Goal: Check status: Check status

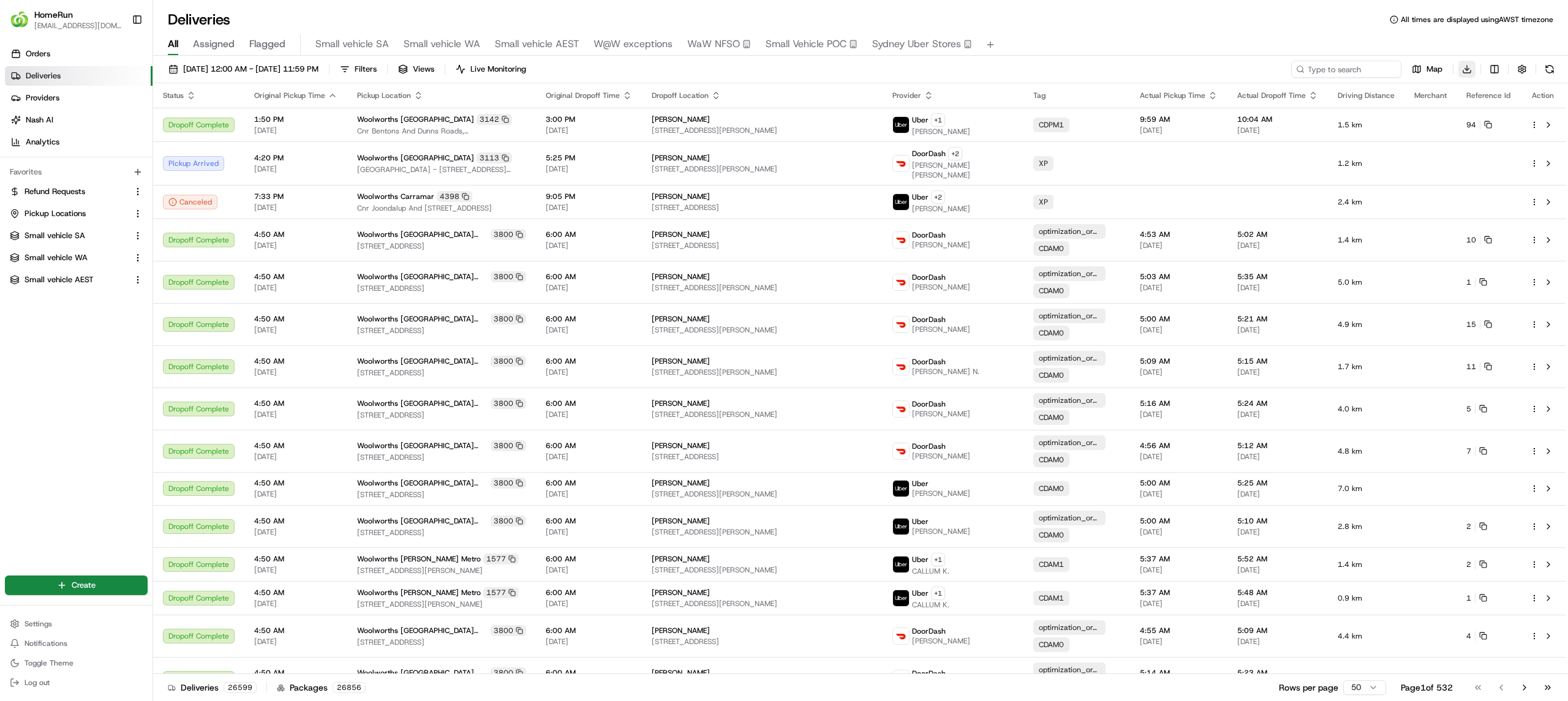
click at [1468, 70] on html "HomeRun ewilliams1@woolworths.com.au Toggle Sidebar Orders Deliveries Providers…" at bounding box center [784, 350] width 1568 height 701
click at [1440, 113] on span "Completed Report" at bounding box center [1430, 115] width 61 height 10
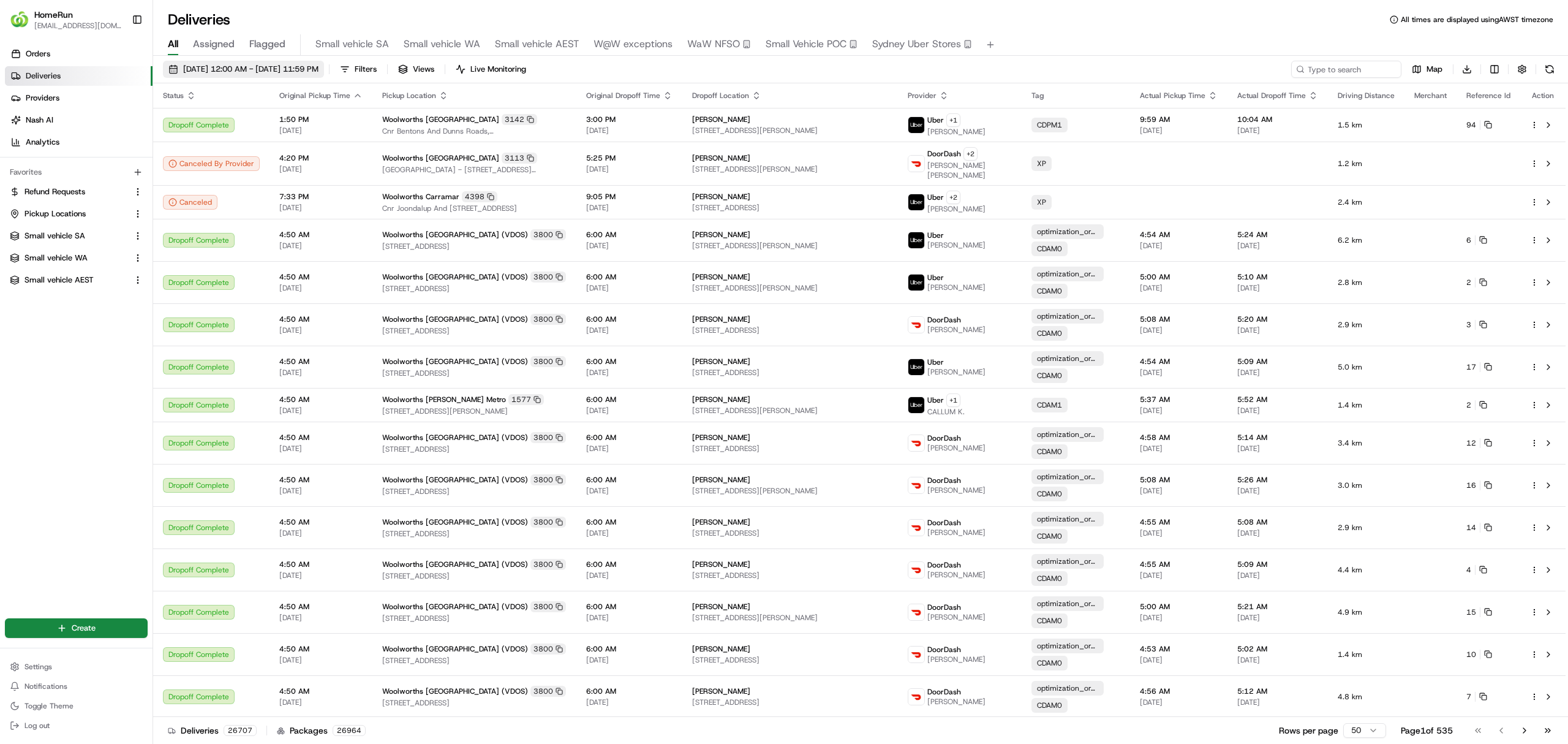
click at [281, 67] on span "[DATE] 12:00 AM - [DATE] 11:59 PM" at bounding box center [251, 69] width 136 height 11
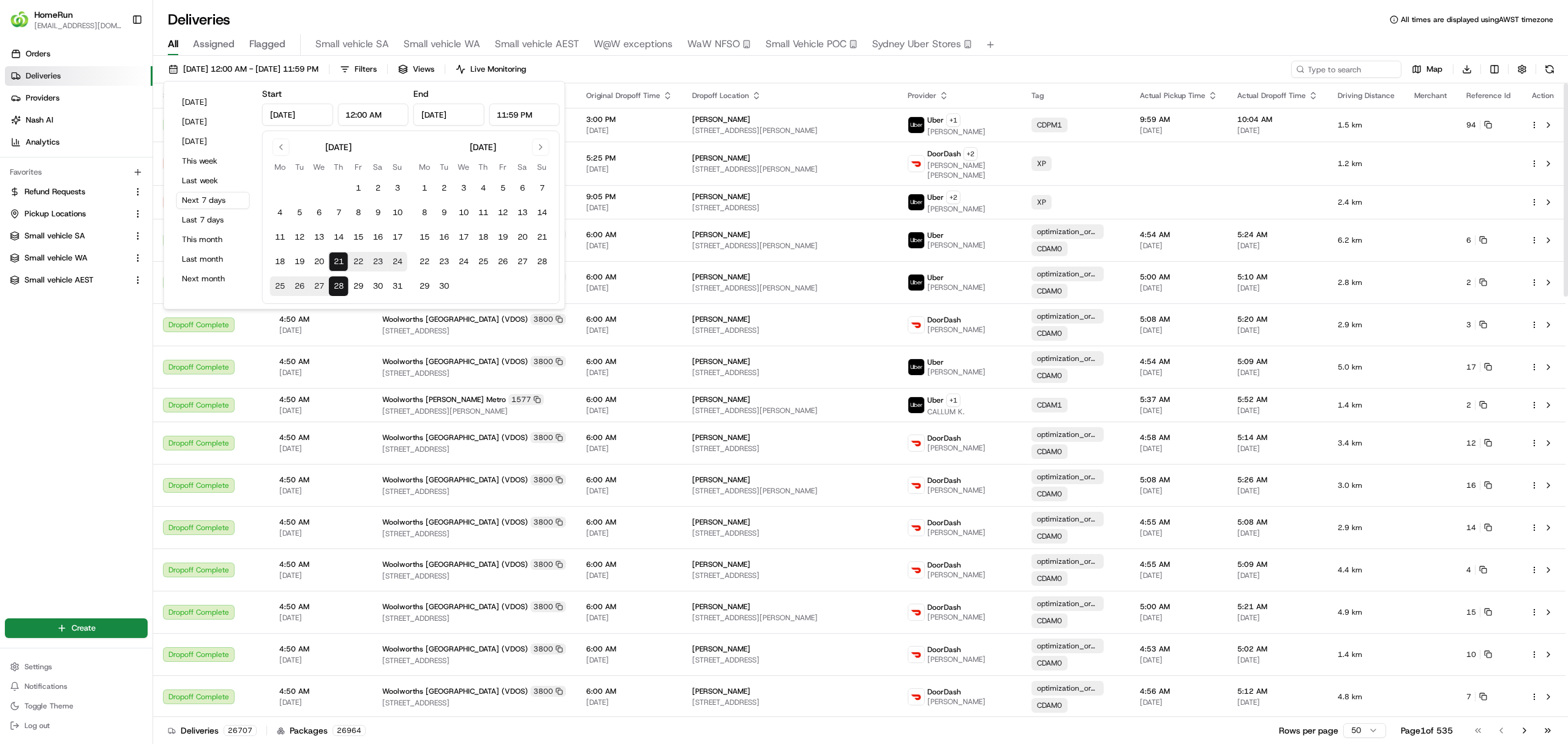
click at [735, 57] on div "21/08/2025 12:00 AM - 28/08/2025 11:59 PM Filters Views Live Monitoring Map Dow…" at bounding box center [861, 401] width 1415 height 691
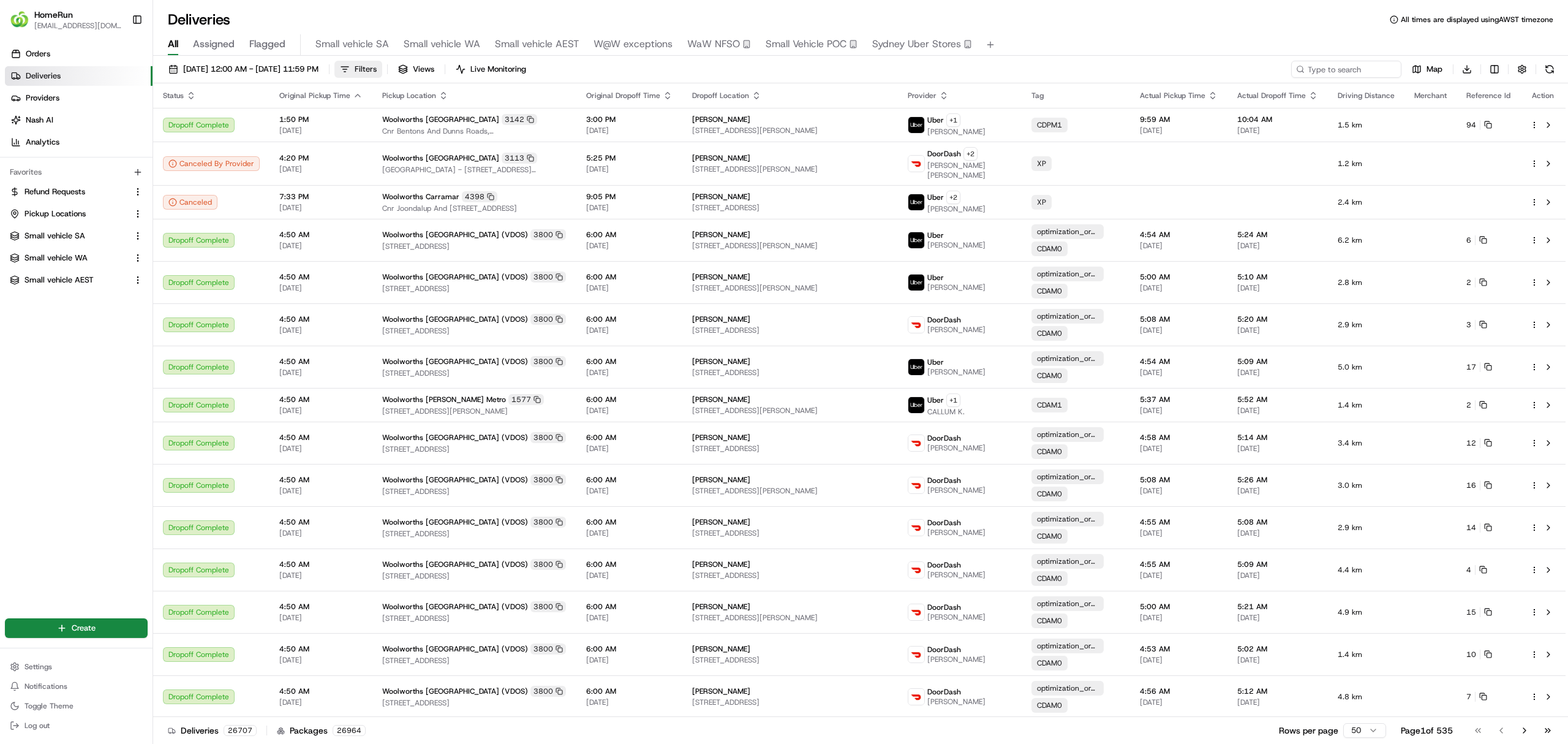
click at [377, 69] on span "Filters" at bounding box center [366, 69] width 22 height 11
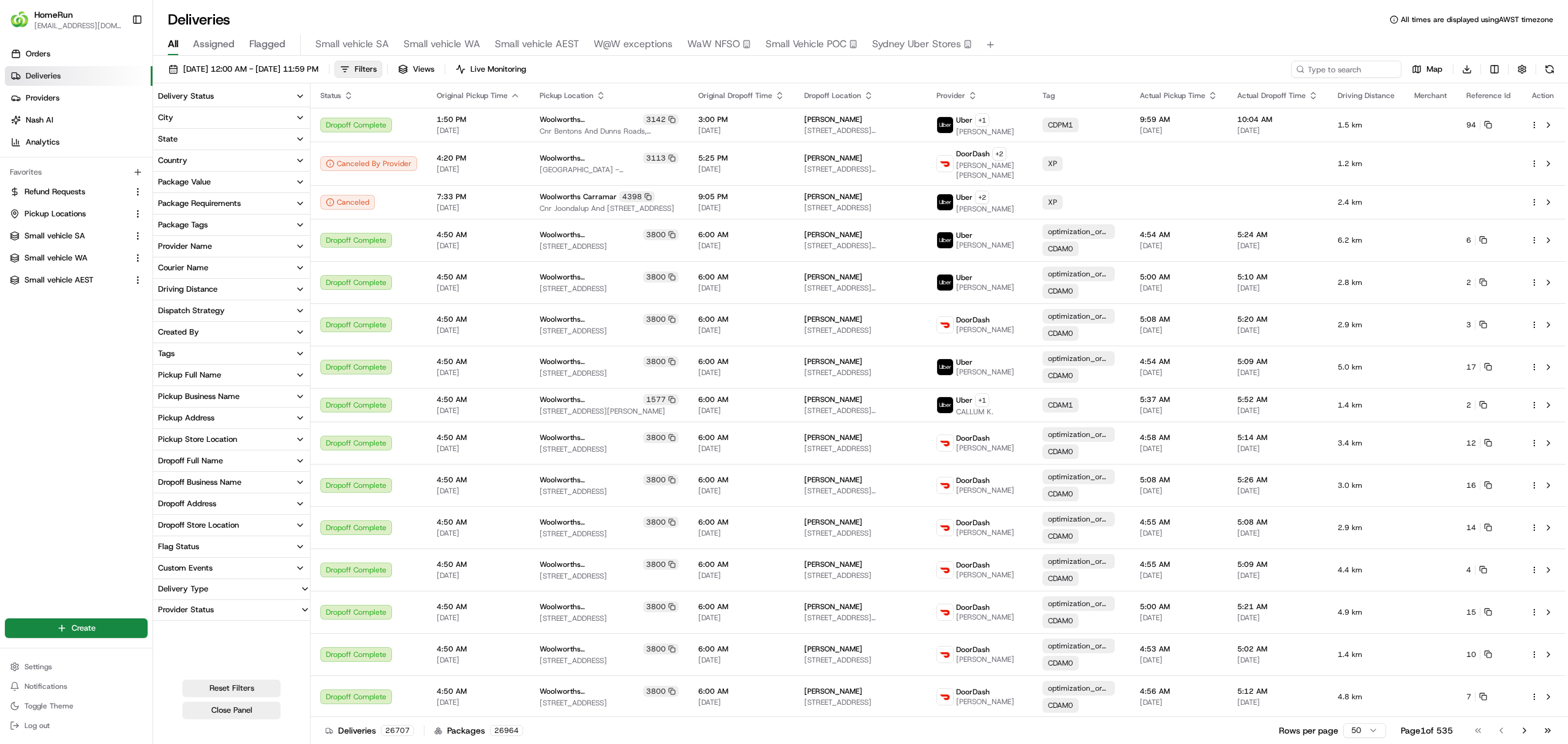
click at [180, 90] on div "Delivery Status" at bounding box center [185, 96] width 56 height 11
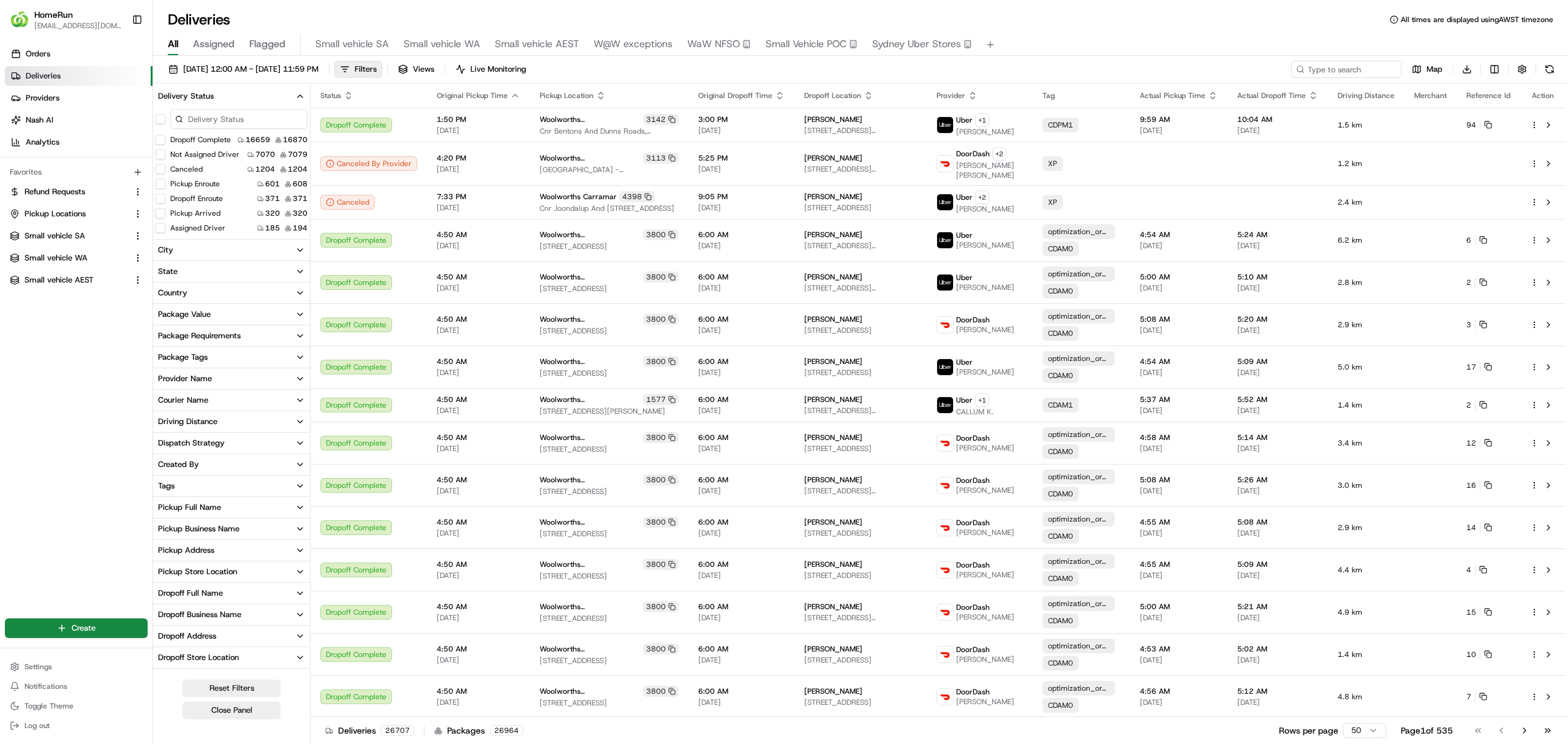
scroll to position [82, 0]
click at [161, 204] on button "Returned" at bounding box center [161, 205] width 10 height 10
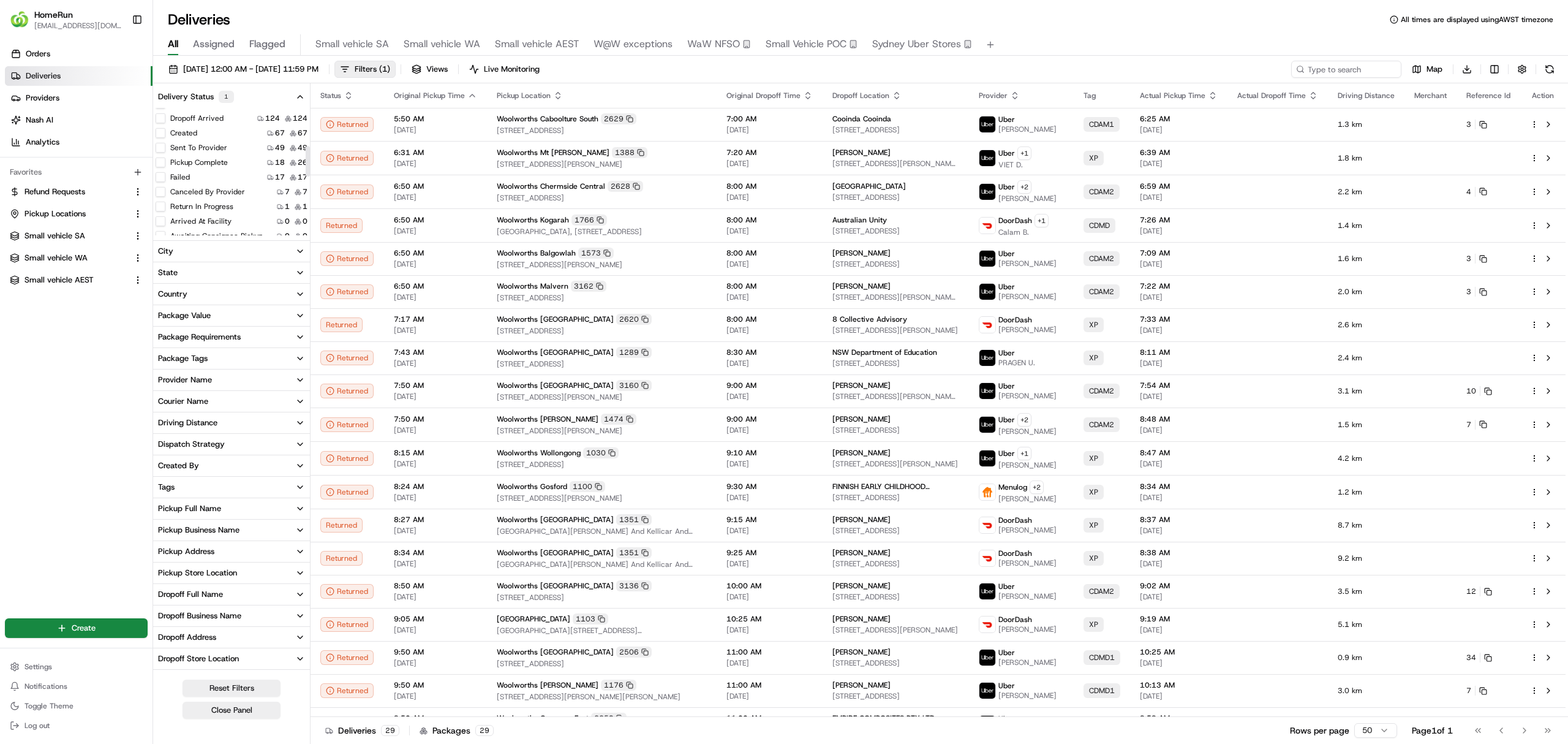
scroll to position [163, 0]
click at [163, 157] on button "Failed" at bounding box center [161, 154] width 10 height 10
